Goal: Information Seeking & Learning: Learn about a topic

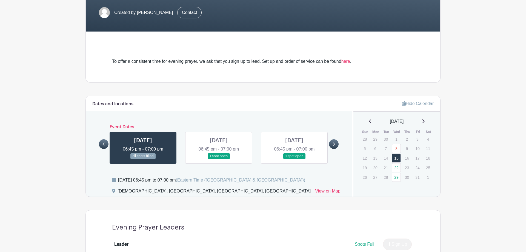
scroll to position [112, 0]
click at [336, 141] on link at bounding box center [334, 144] width 10 height 10
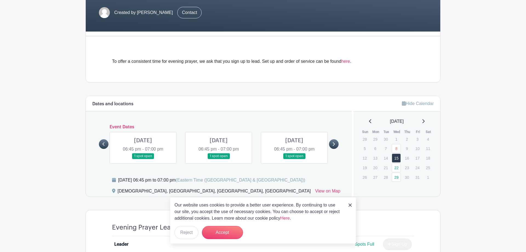
click at [336, 141] on link at bounding box center [334, 144] width 10 height 10
click at [101, 143] on link at bounding box center [104, 144] width 10 height 10
click at [102, 143] on link at bounding box center [104, 144] width 10 height 10
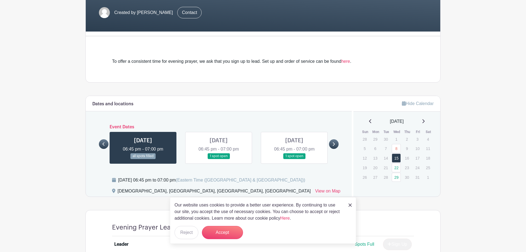
click at [102, 143] on link at bounding box center [104, 144] width 10 height 10
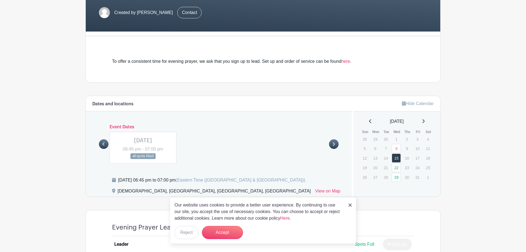
click at [334, 143] on icon at bounding box center [334, 144] width 2 height 4
